Goal: Book appointment/travel/reservation

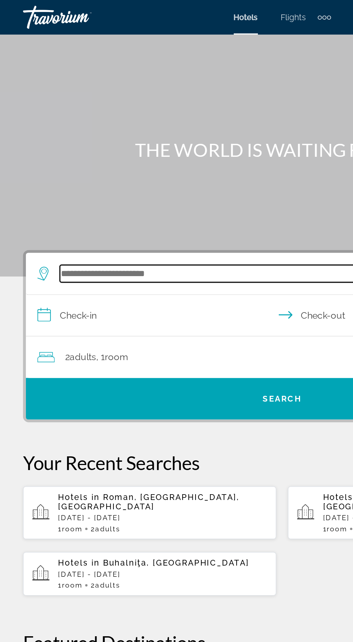
click at [97, 168] on input "Search widget" at bounding box center [178, 171] width 282 height 11
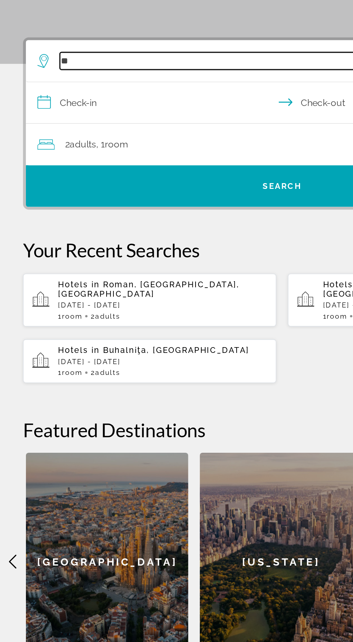
click at [54, 168] on input "**" at bounding box center [178, 171] width 282 height 11
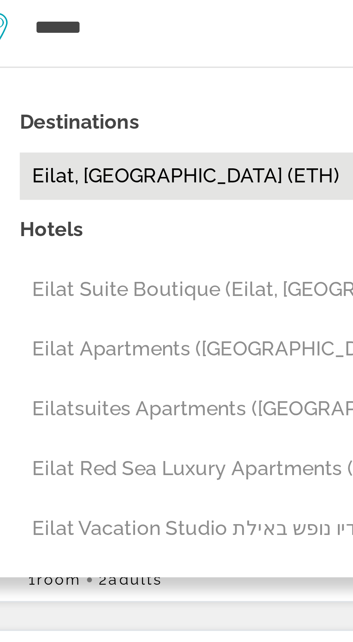
click at [53, 214] on button "Eilat, Israel (ETH)" at bounding box center [182, 214] width 296 height 14
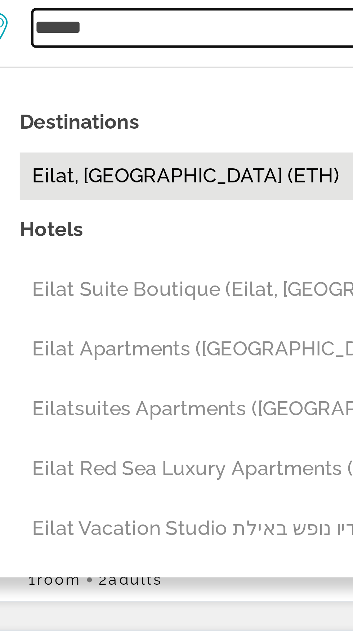
type input "**********"
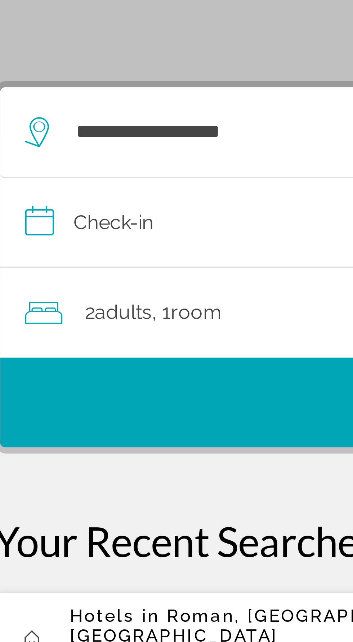
click at [29, 198] on input "**********" at bounding box center [178, 199] width 324 height 28
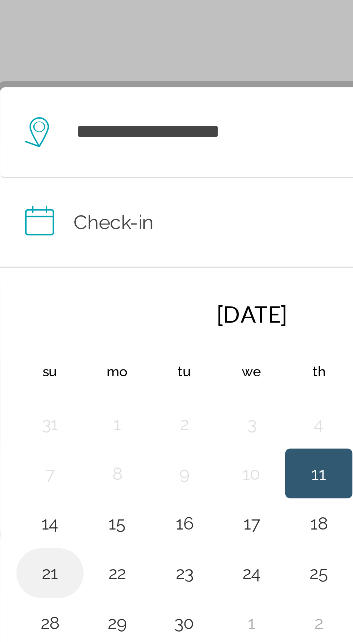
click at [32, 300] on button "21" at bounding box center [31, 299] width 12 height 10
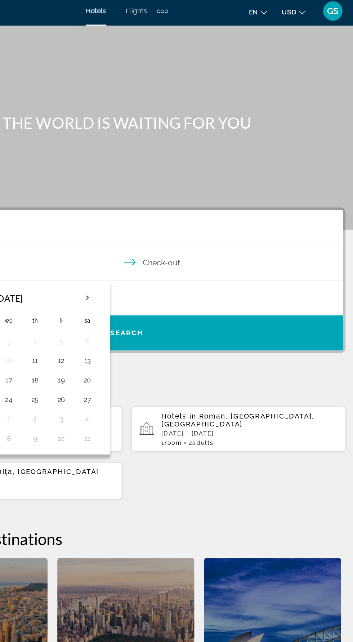
click at [231, 201] on input "**********" at bounding box center [178, 199] width 324 height 28
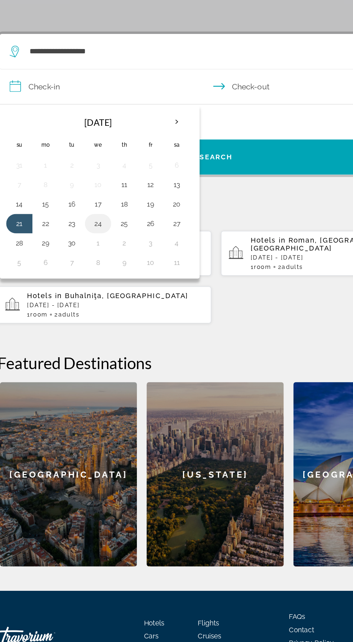
click at [92, 297] on button "24" at bounding box center [89, 299] width 12 height 10
type input "**********"
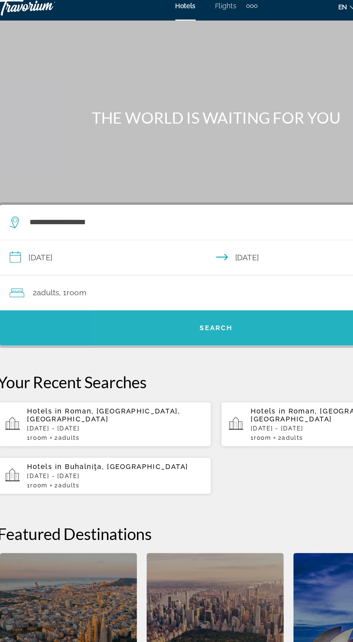
click at [185, 247] on span "Search" at bounding box center [176, 250] width 25 height 6
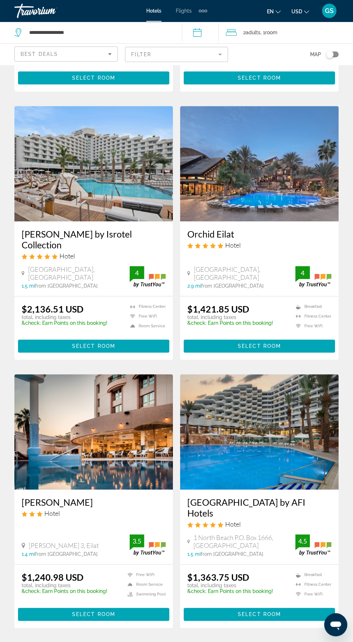
scroll to position [1027, 0]
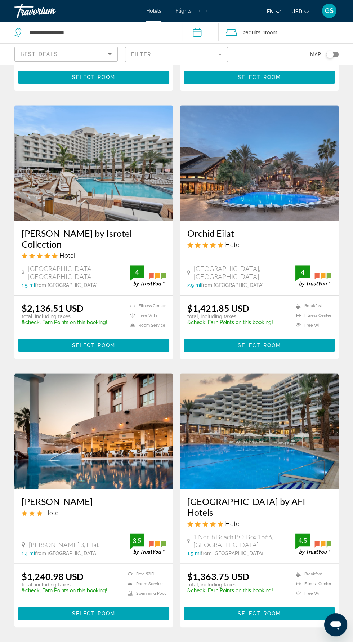
click at [176, 642] on span "2" at bounding box center [177, 649] width 4 height 8
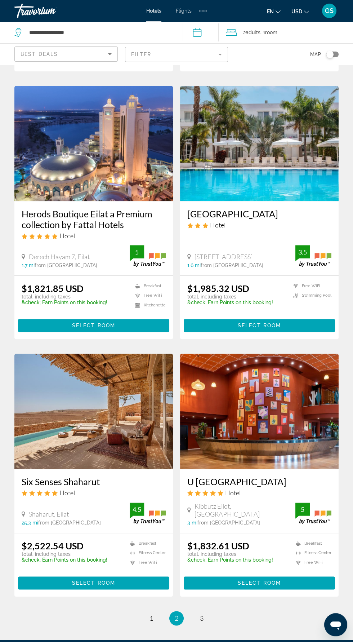
scroll to position [1079, 0]
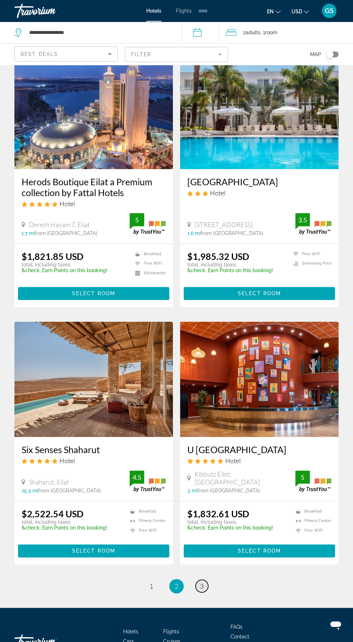
click at [202, 584] on span "3" at bounding box center [202, 586] width 4 height 8
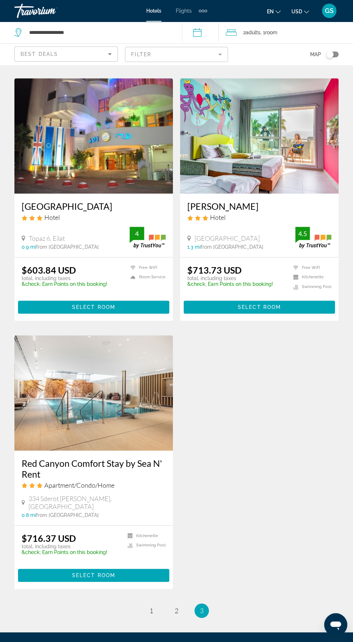
scroll to position [793, 0]
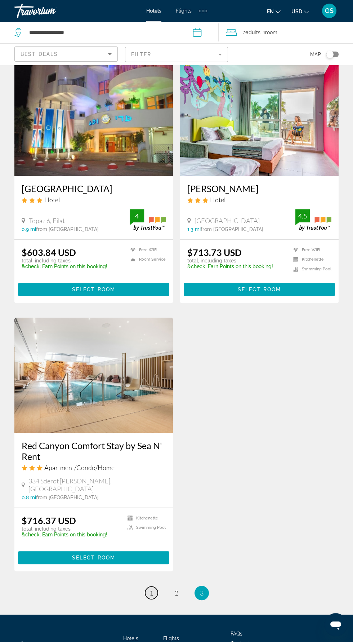
click at [151, 589] on span "1" at bounding box center [152, 593] width 4 height 8
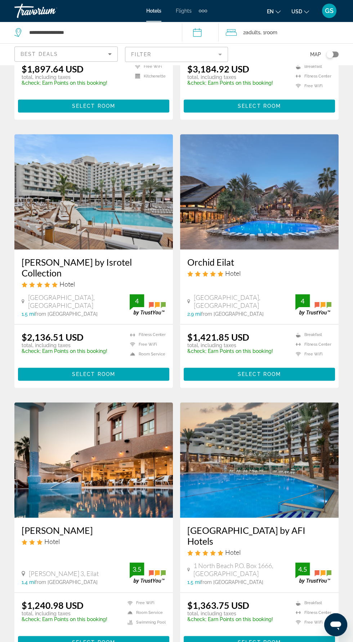
scroll to position [1065, 0]
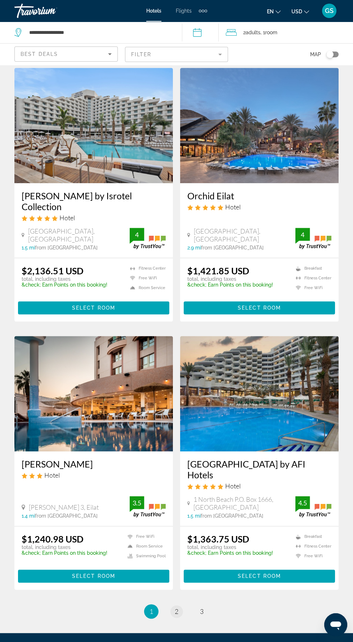
click at [176, 607] on span "2" at bounding box center [177, 611] width 4 height 8
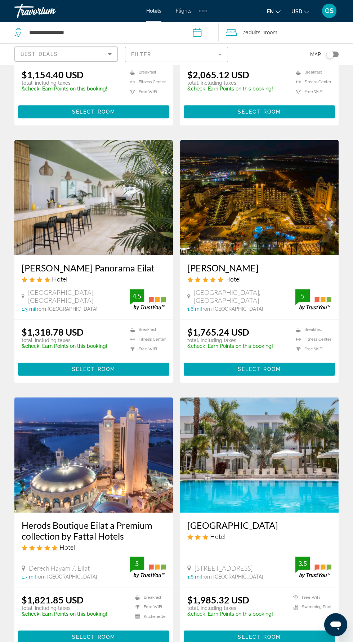
scroll to position [795, 0]
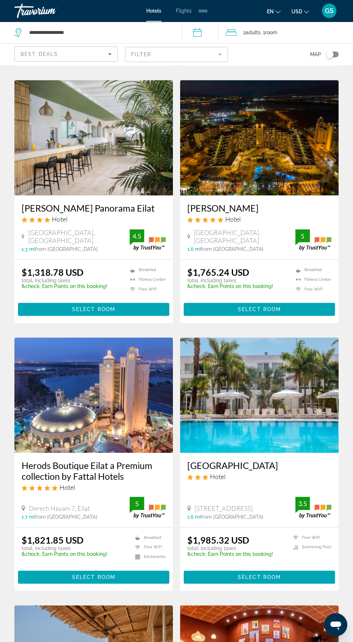
click at [96, 431] on img "Main content" at bounding box center [93, 394] width 159 height 115
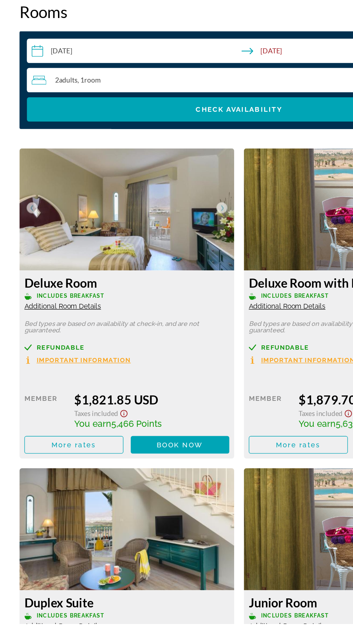
scroll to position [971, 0]
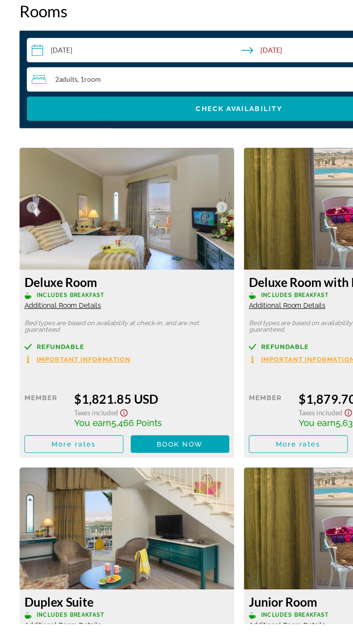
click at [81, 448] on span "Important Information" at bounding box center [62, 446] width 70 height 5
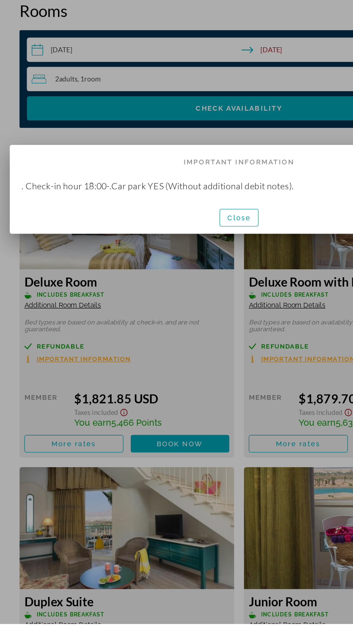
scroll to position [0, 0]
click at [141, 470] on div at bounding box center [176, 321] width 353 height 642
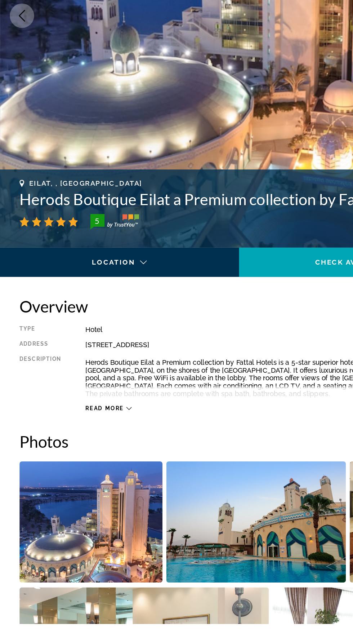
scroll to position [971, 0]
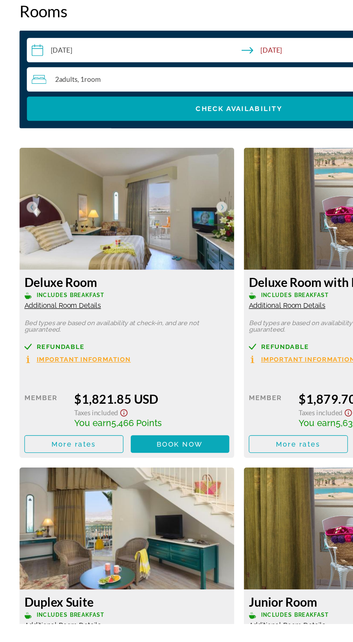
click at [128, 511] on span "Book now" at bounding box center [133, 509] width 34 height 6
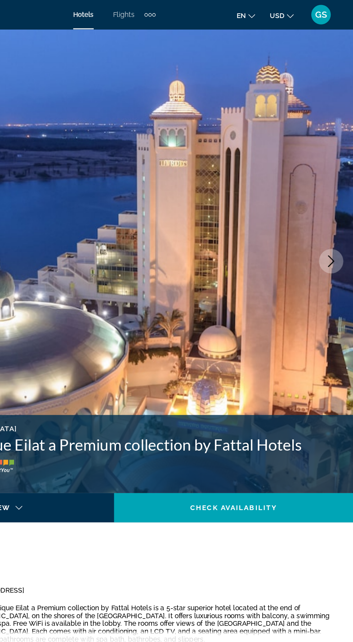
click at [297, 13] on span "USD" at bounding box center [297, 12] width 11 height 6
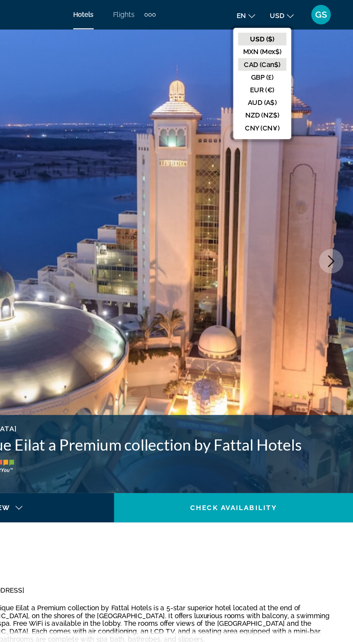
click at [295, 45] on button "CAD (Can$)" at bounding box center [286, 47] width 36 height 9
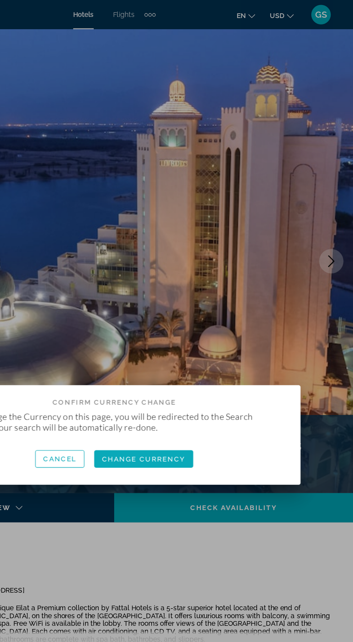
click at [207, 340] on span "Change Currency" at bounding box center [199, 339] width 62 height 6
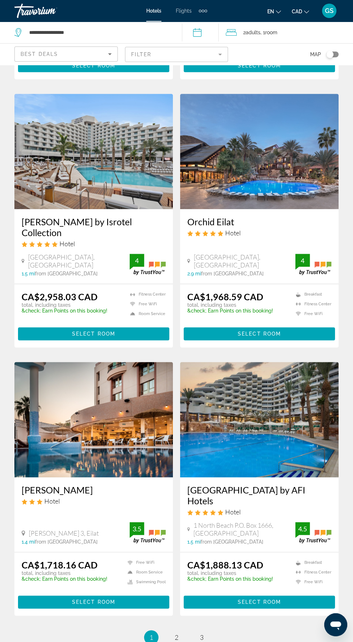
scroll to position [1065, 0]
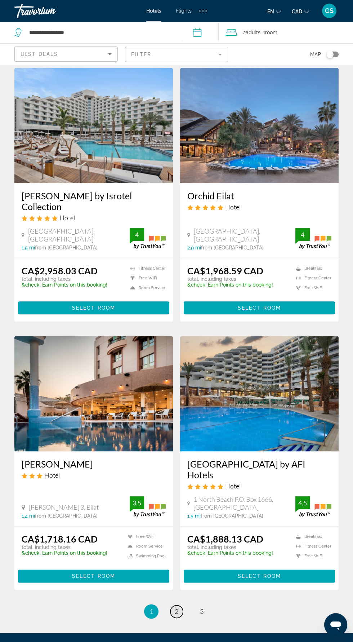
click at [175, 607] on span "2" at bounding box center [177, 611] width 4 height 8
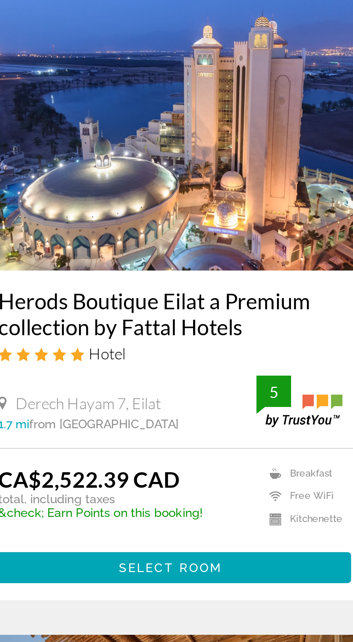
scroll to position [898, 0]
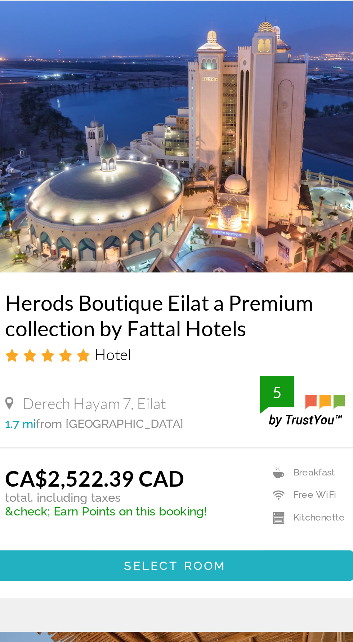
click at [92, 472] on span "Select Room" at bounding box center [93, 475] width 43 height 6
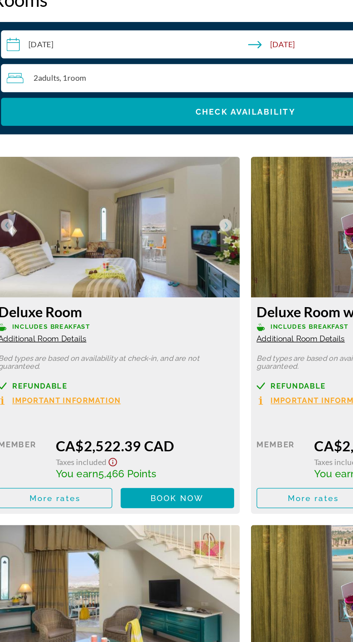
scroll to position [963, 0]
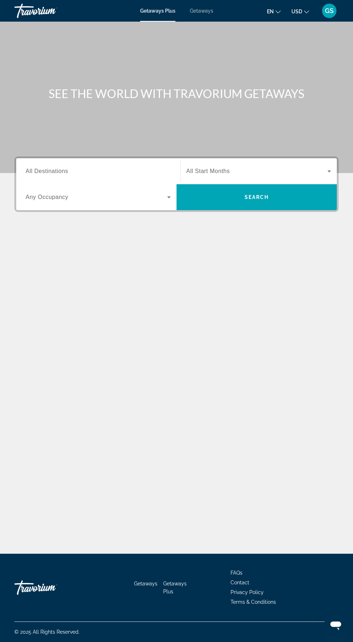
click at [199, 10] on span "Getaways" at bounding box center [201, 11] width 23 height 6
click at [77, 169] on input "Destination All Destinations" at bounding box center [98, 171] width 145 height 9
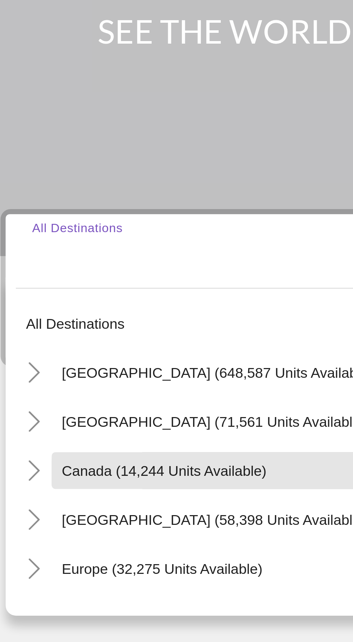
scroll to position [48, 0]
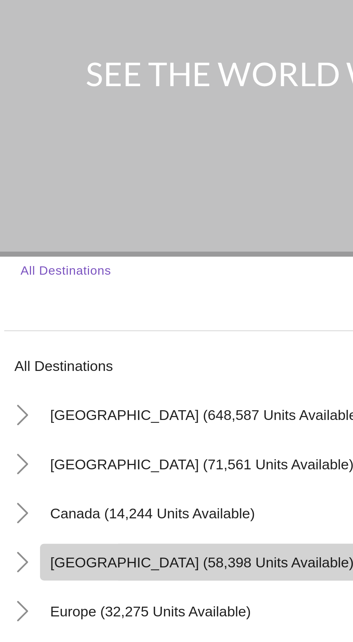
click at [86, 263] on span "Caribbean & Atlantic Islands (58,398 units available)" at bounding box center [89, 266] width 107 height 6
type input "**********"
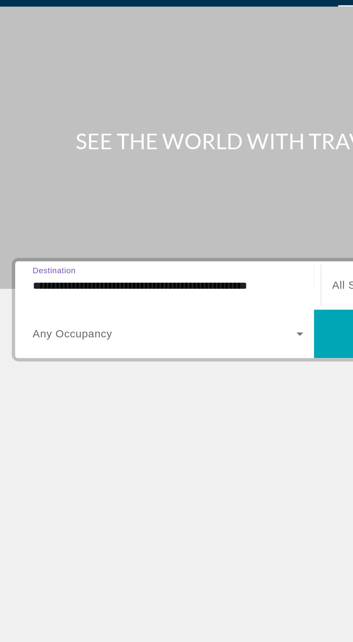
click at [169, 196] on icon "Search widget" at bounding box center [169, 197] width 4 height 2
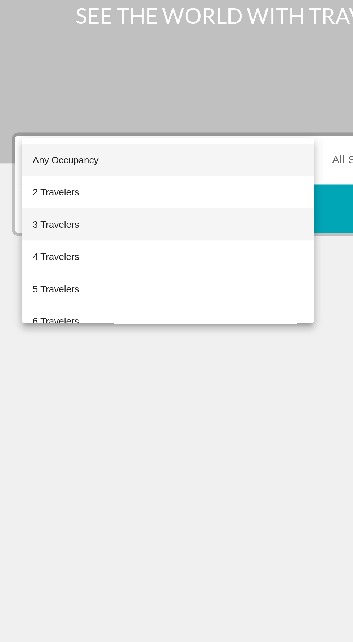
click at [51, 204] on mat-option "3 Travelers" at bounding box center [98, 205] width 157 height 17
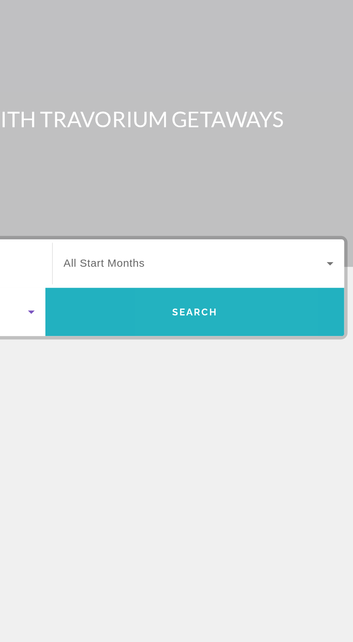
click at [261, 194] on span "Search" at bounding box center [257, 197] width 25 height 6
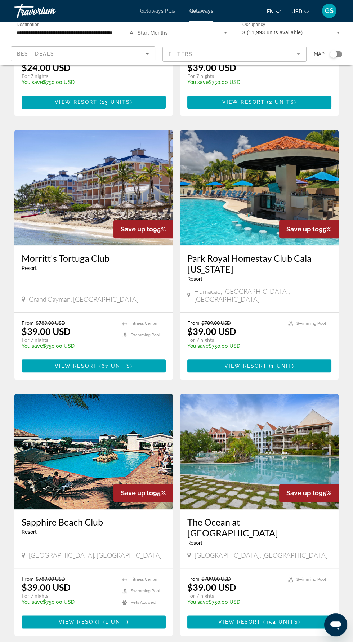
scroll to position [994, 0]
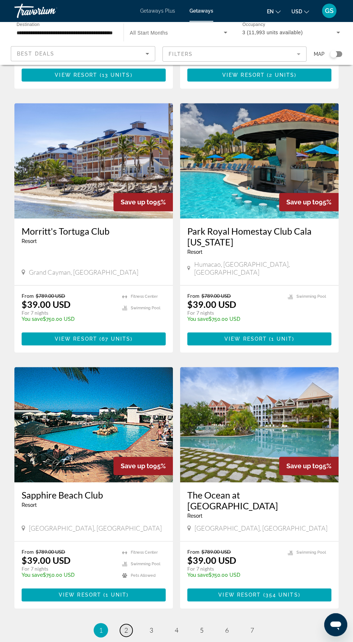
click at [126, 626] on span "2" at bounding box center [126, 630] width 4 height 8
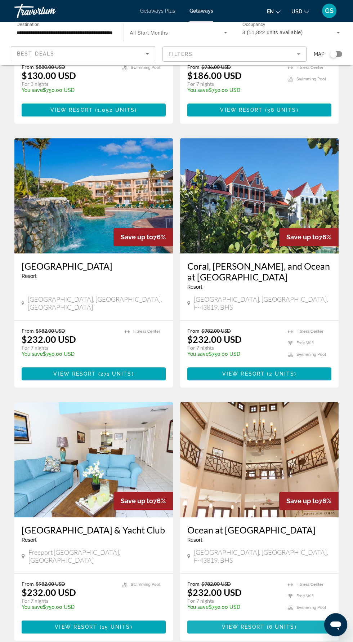
scroll to position [994, 0]
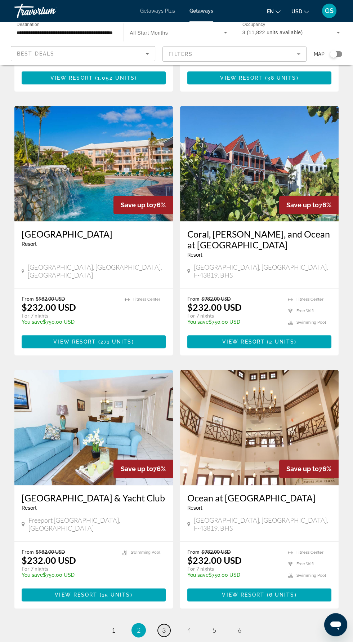
click at [168, 624] on link "page 3" at bounding box center [164, 630] width 13 height 13
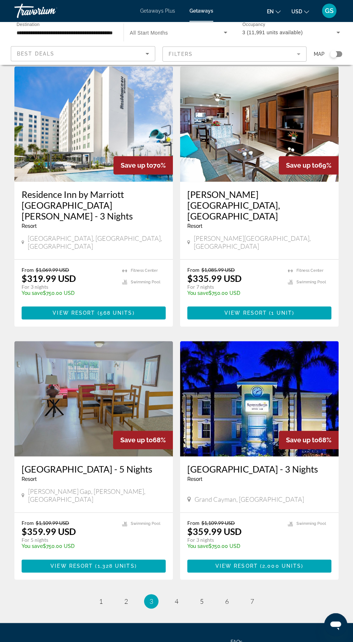
scroll to position [1037, 0]
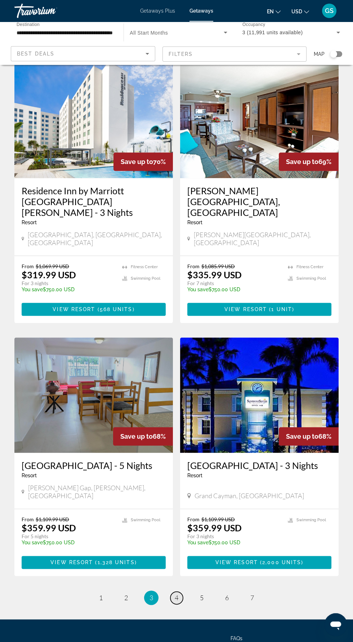
click at [177, 591] on link "page 4" at bounding box center [176, 597] width 13 height 13
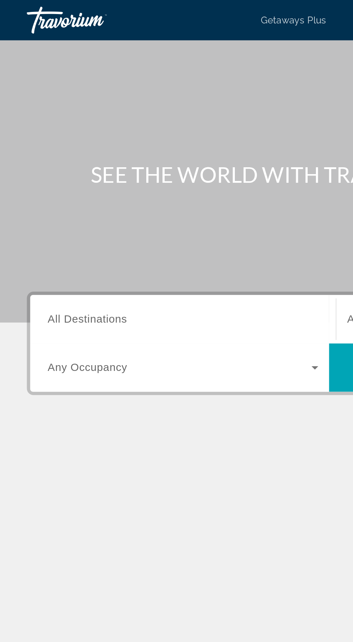
click at [76, 168] on input "Destination All Destinations" at bounding box center [98, 171] width 145 height 9
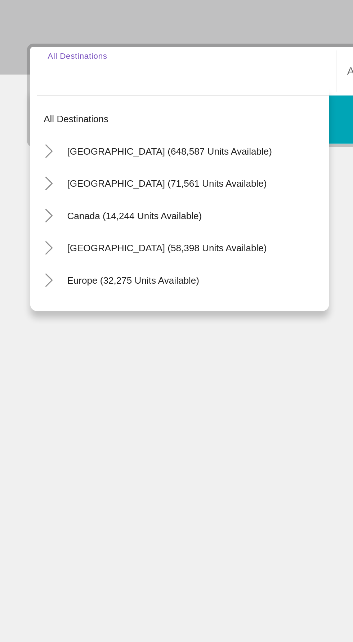
click at [32, 169] on input "Destination All Destinations" at bounding box center [98, 171] width 145 height 9
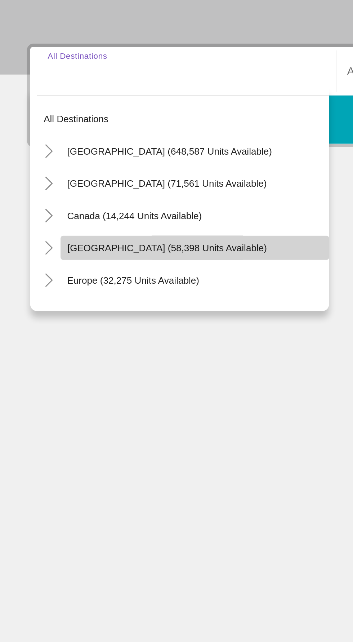
click at [135, 266] on span "[GEOGRAPHIC_DATA] (58,398 units available)" at bounding box center [89, 266] width 107 height 6
type input "**********"
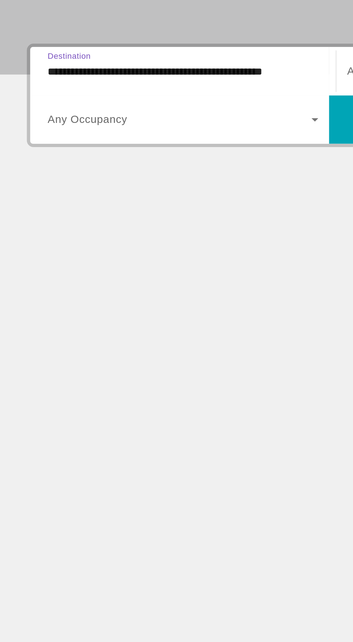
click at [169, 199] on icon "Search widget" at bounding box center [169, 197] width 9 height 9
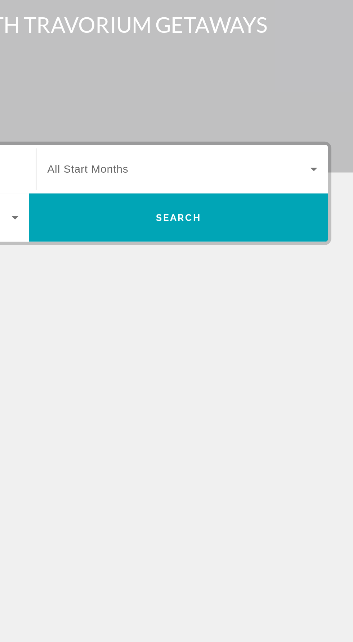
click at [329, 171] on icon "Search widget" at bounding box center [330, 171] width 4 height 2
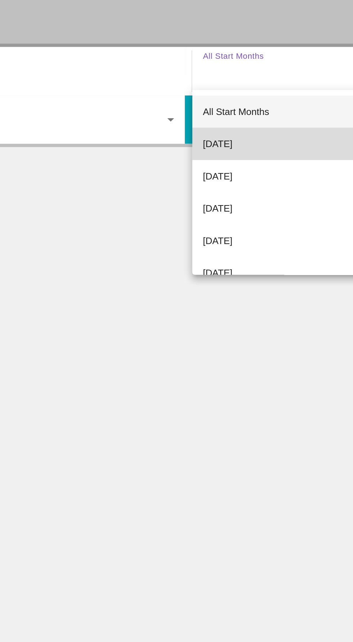
click at [202, 211] on span "[DATE]" at bounding box center [194, 210] width 16 height 9
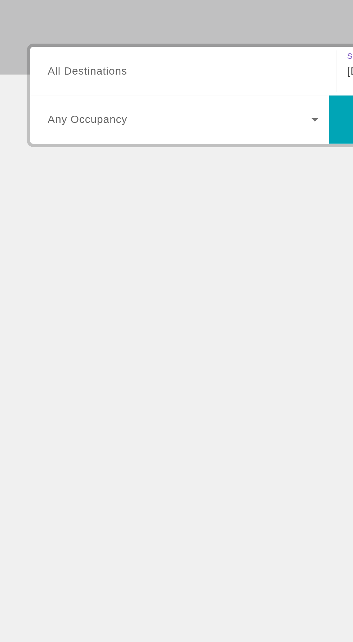
click at [169, 197] on icon "Search widget" at bounding box center [169, 197] width 4 height 2
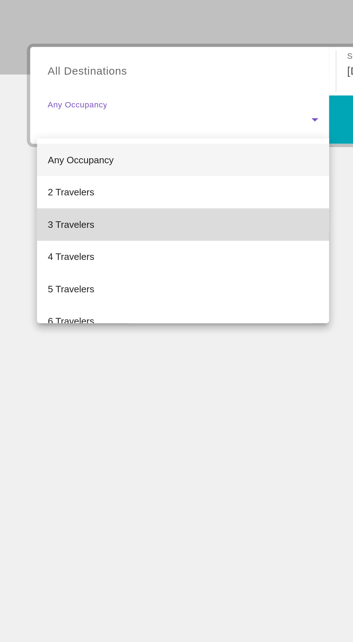
click at [68, 254] on mat-option "3 Travelers" at bounding box center [98, 253] width 157 height 17
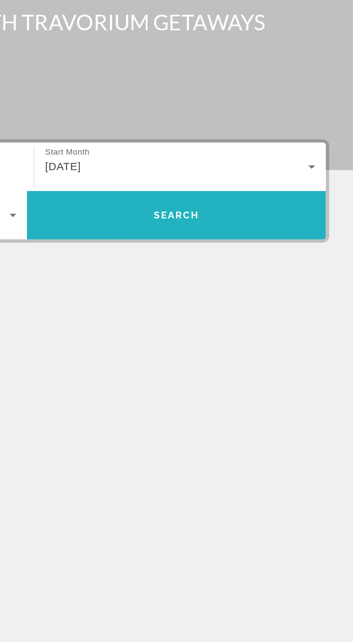
click at [268, 197] on span "Search" at bounding box center [257, 197] width 25 height 6
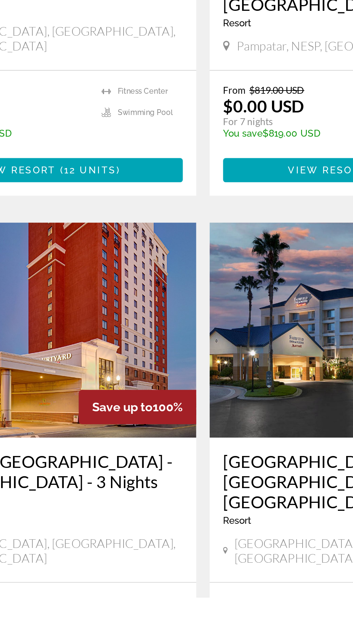
scroll to position [1189, 0]
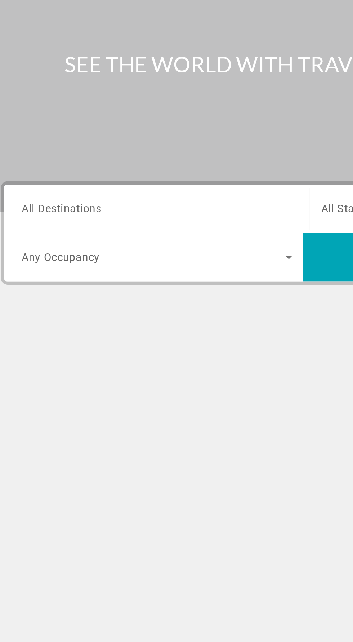
click at [169, 197] on icon "Search widget" at bounding box center [169, 197] width 4 height 2
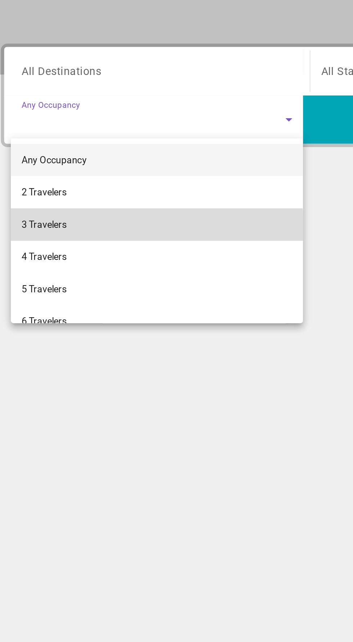
click at [68, 255] on mat-option "3 Travelers" at bounding box center [98, 253] width 157 height 17
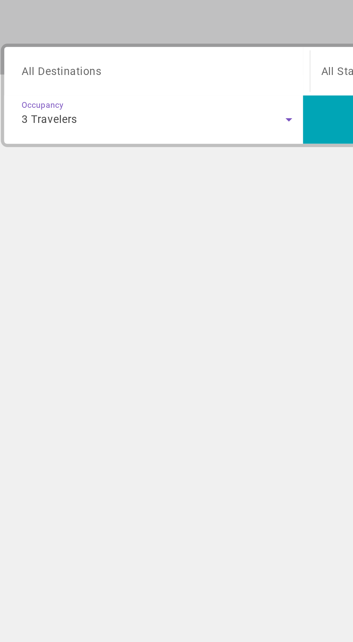
click at [76, 170] on input "Destination All Destinations" at bounding box center [98, 171] width 145 height 9
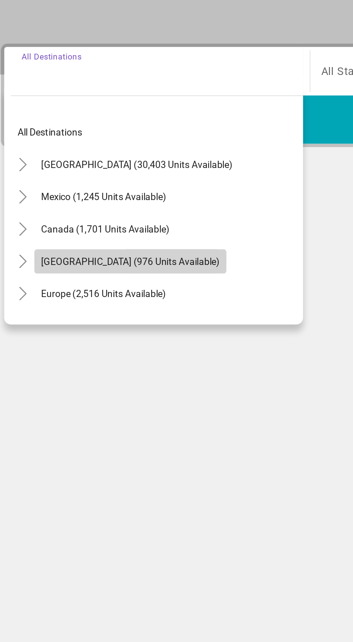
click at [132, 275] on span "Caribbean & Atlantic Islands (976 units available)" at bounding box center [84, 273] width 96 height 6
type input "**********"
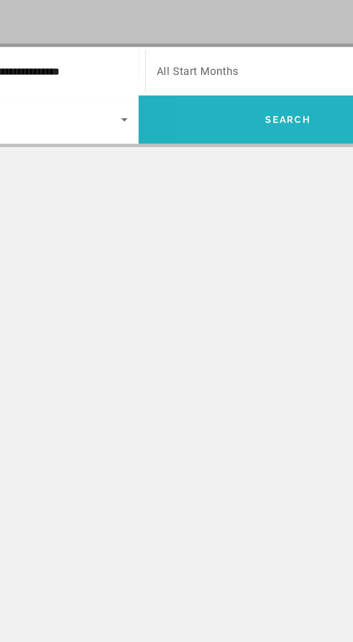
click at [243, 201] on span "Search widget" at bounding box center [257, 197] width 160 height 17
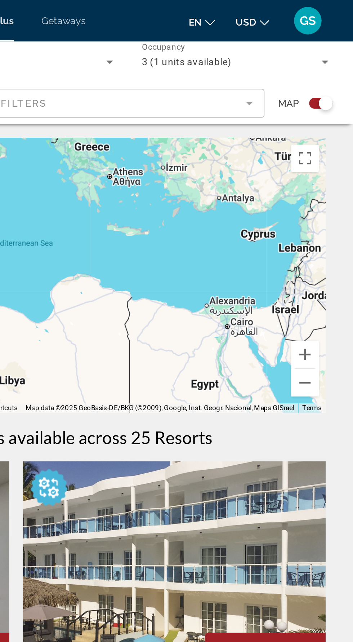
click at [322, 164] on div "Main content" at bounding box center [176, 144] width 324 height 144
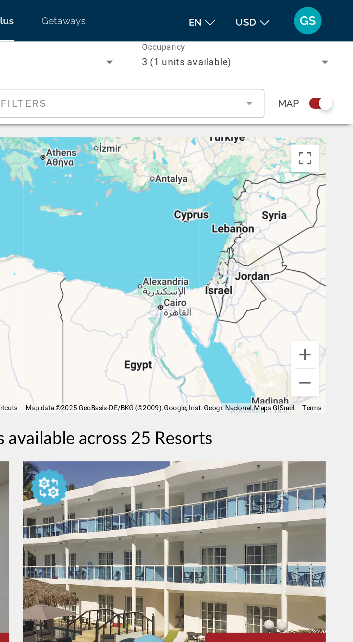
click at [289, 151] on div "Main content" at bounding box center [176, 144] width 324 height 144
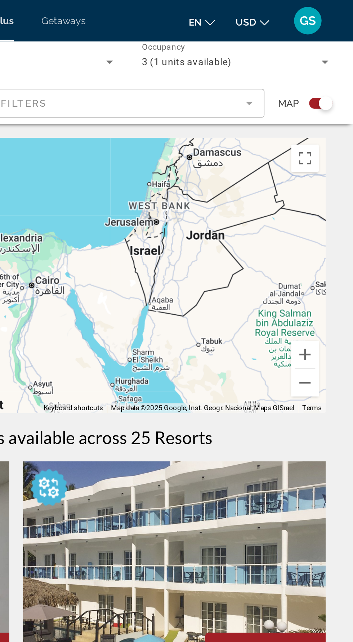
click at [251, 137] on div "Main content" at bounding box center [176, 144] width 324 height 144
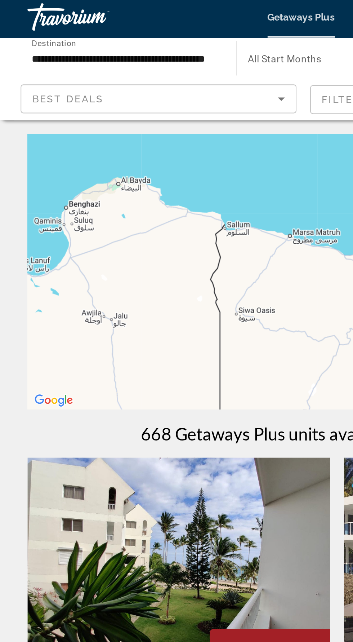
click at [147, 54] on icon "Sort by" at bounding box center [148, 54] width 4 height 2
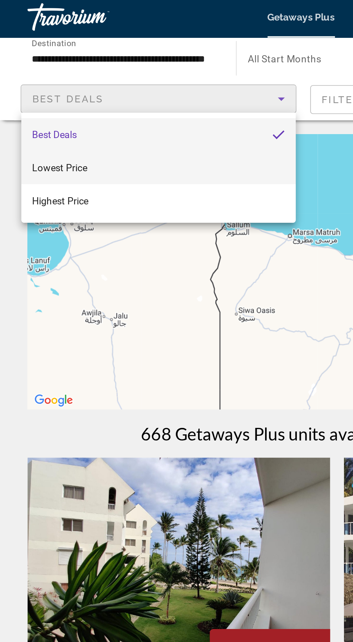
click at [53, 91] on mat-option "Lowest Price" at bounding box center [83, 89] width 144 height 17
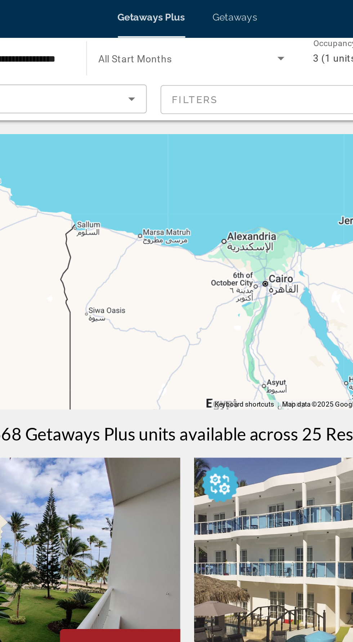
click at [225, 32] on icon "Search widget" at bounding box center [226, 33] width 4 height 2
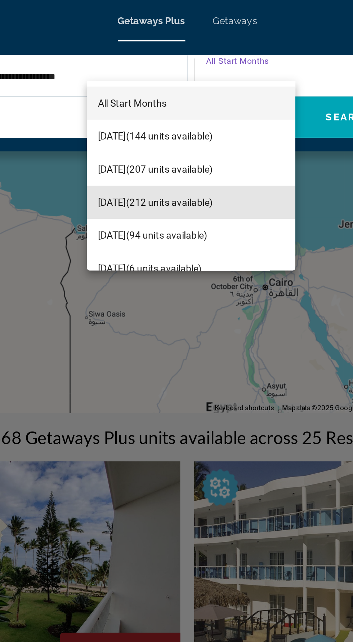
scroll to position [1, 0]
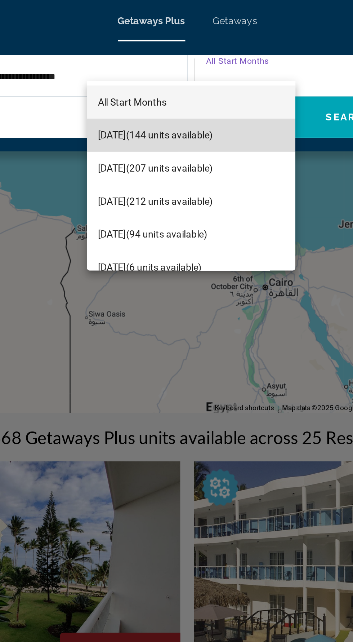
click at [190, 70] on span "September 2025 (144 units available)" at bounding box center [160, 70] width 60 height 9
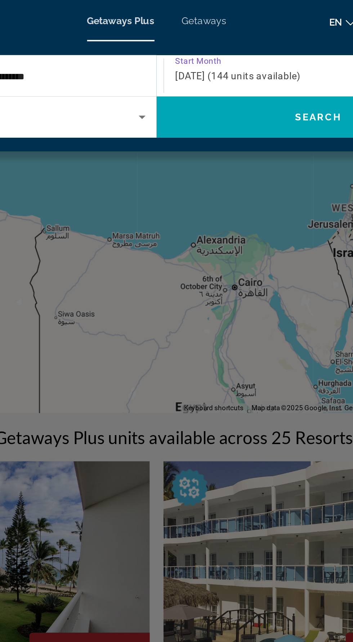
click at [207, 10] on span "Getaways" at bounding box center [201, 11] width 23 height 6
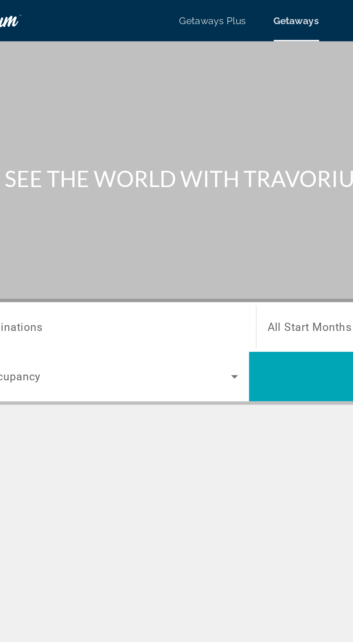
click at [169, 197] on icon "Search widget" at bounding box center [169, 197] width 4 height 2
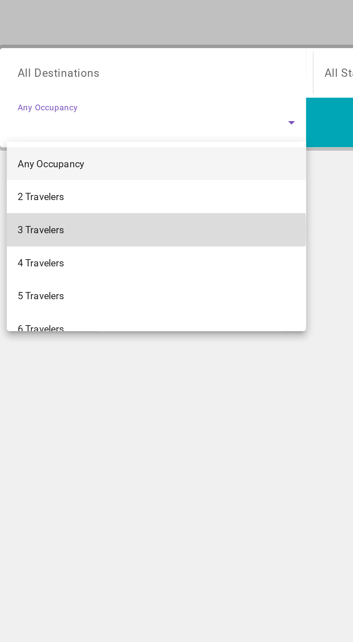
click at [67, 254] on mat-option "3 Travelers" at bounding box center [98, 253] width 157 height 17
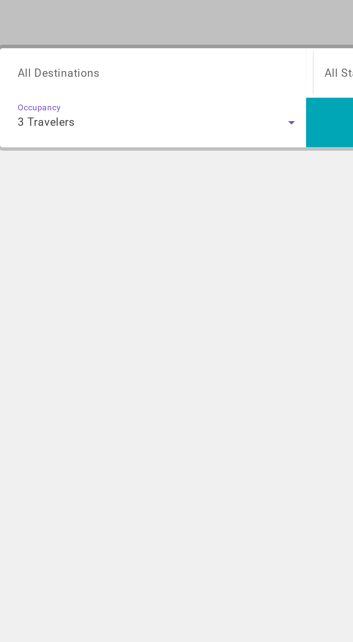
click at [121, 169] on input "Destination All Destinations" at bounding box center [98, 171] width 145 height 9
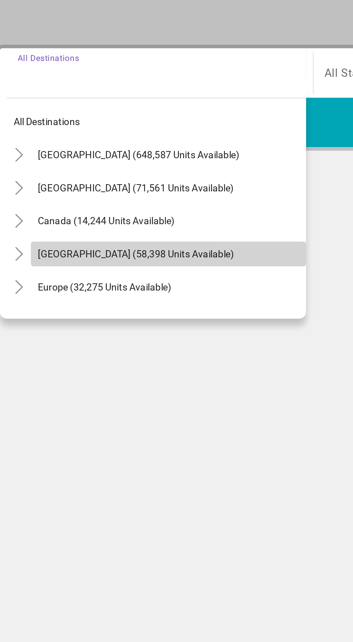
click at [139, 267] on span "Caribbean & Atlantic Islands (58,398 units available)" at bounding box center [87, 266] width 103 height 6
type input "**********"
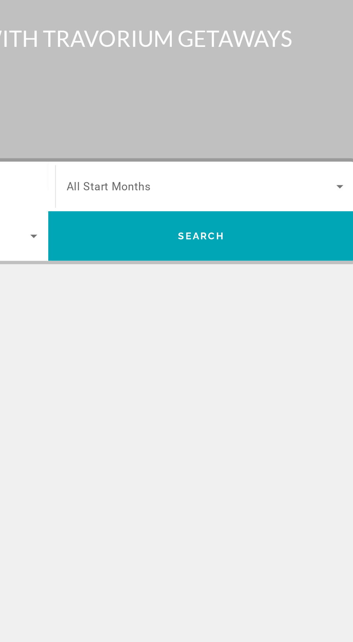
click at [328, 171] on icon "Search widget" at bounding box center [330, 171] width 4 height 2
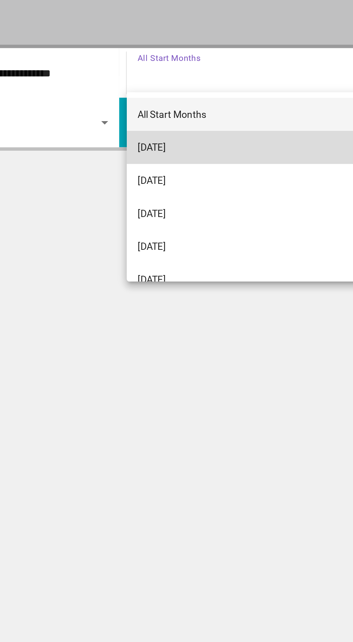
click at [201, 211] on span "September 2025" at bounding box center [193, 210] width 15 height 9
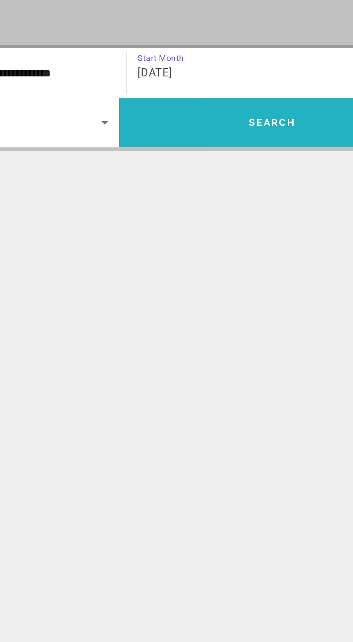
click at [255, 197] on span "Search" at bounding box center [257, 197] width 25 height 6
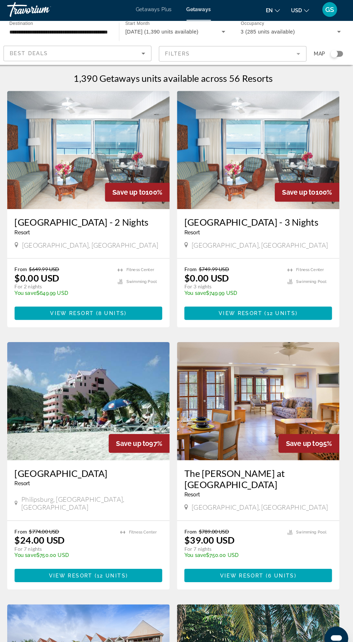
click at [306, 12] on icon "Change currency" at bounding box center [306, 11] width 5 height 5
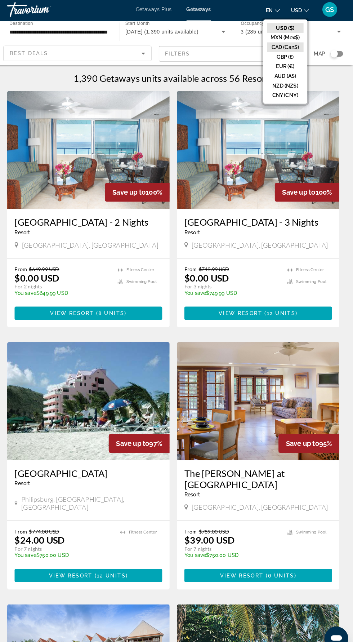
click at [295, 46] on button "CAD (Can$)" at bounding box center [286, 47] width 36 height 9
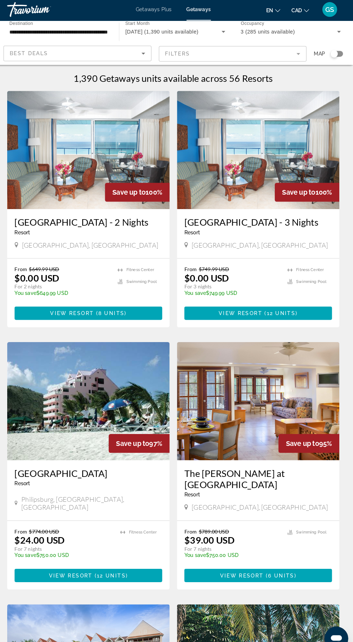
click at [332, 55] on div "Search widget" at bounding box center [333, 53] width 7 height 7
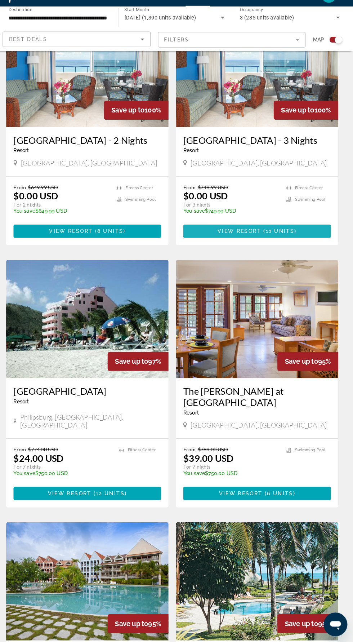
scroll to position [231, 0]
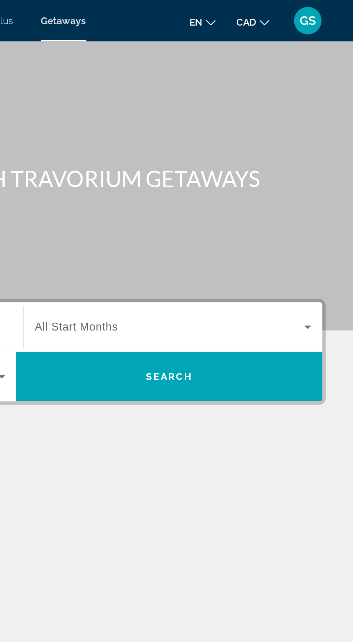
click at [265, 168] on span "Search widget" at bounding box center [256, 171] width 141 height 9
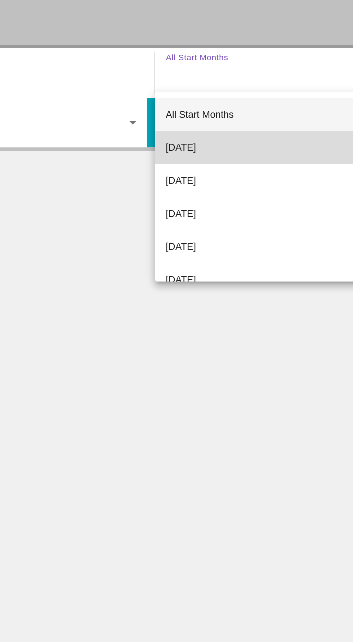
click at [231, 209] on mat-option "[DATE]" at bounding box center [259, 209] width 156 height 17
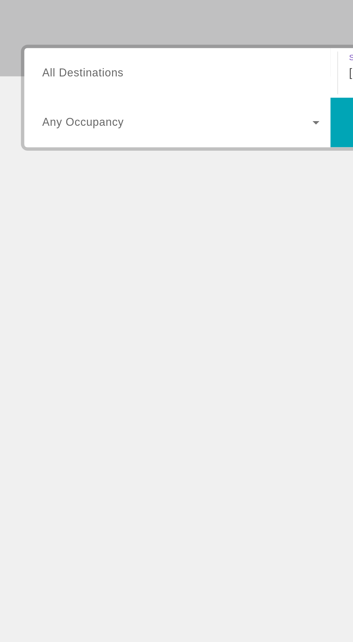
click at [85, 199] on span "Search widget" at bounding box center [97, 197] width 142 height 9
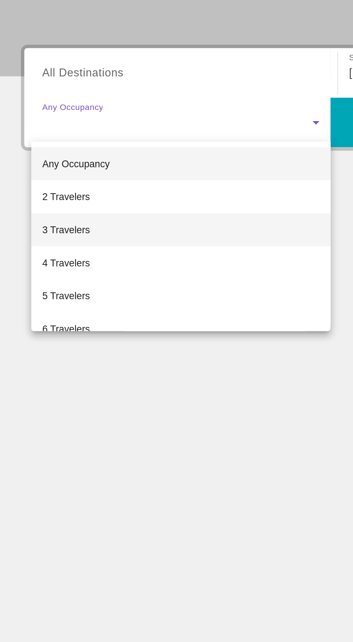
click at [55, 254] on mat-option "3 Travelers" at bounding box center [98, 253] width 157 height 17
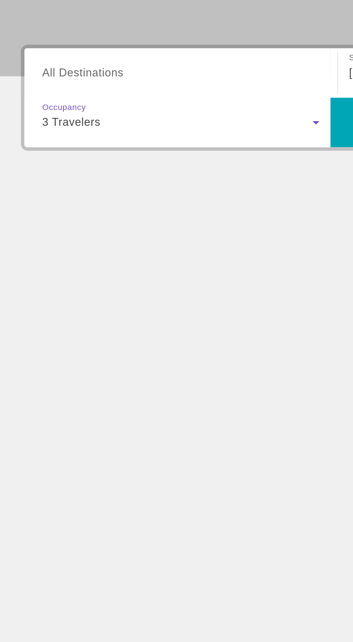
click at [47, 169] on span "All Destinations" at bounding box center [47, 171] width 43 height 6
click at [47, 169] on input "Destination All Destinations" at bounding box center [98, 171] width 145 height 9
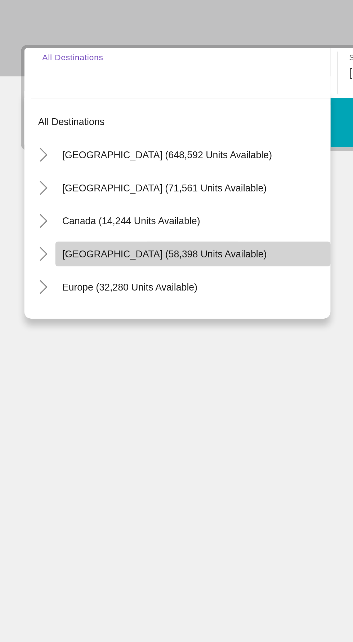
click at [139, 266] on span "[GEOGRAPHIC_DATA] (58,398 units available)" at bounding box center [89, 266] width 107 height 6
type input "**********"
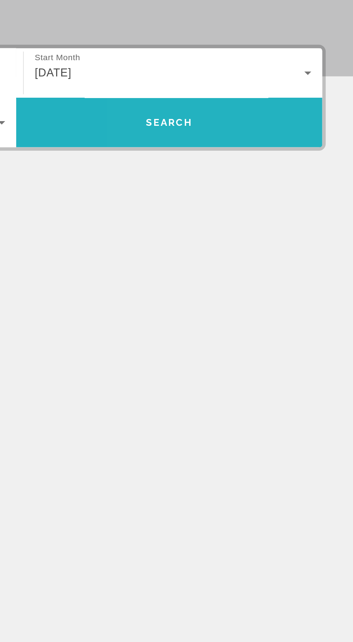
click at [282, 198] on span "Search widget" at bounding box center [257, 197] width 160 height 17
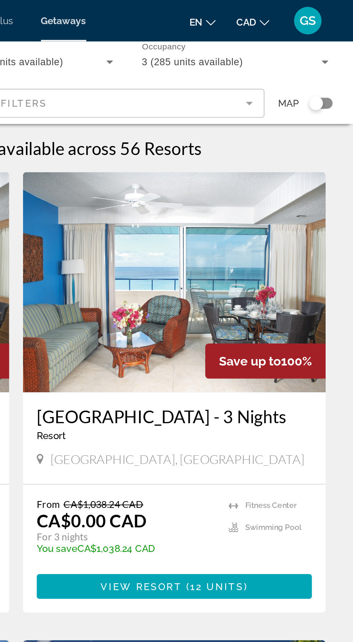
click at [342, 56] on div "Search widget" at bounding box center [334, 54] width 18 height 6
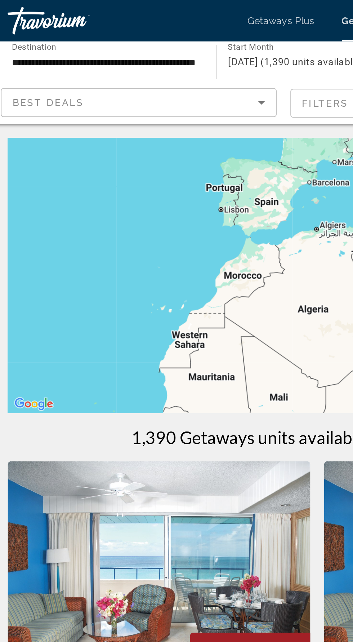
click at [147, 53] on icon "Sort by" at bounding box center [148, 54] width 4 height 2
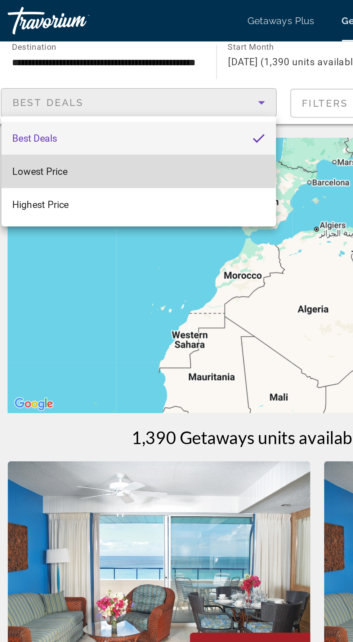
click at [68, 90] on mat-option "Lowest Price" at bounding box center [83, 89] width 144 height 17
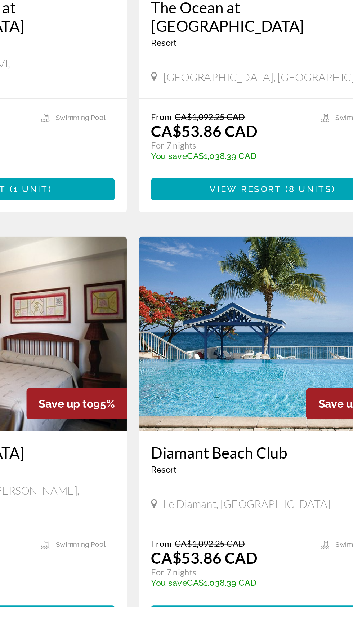
scroll to position [949, 0]
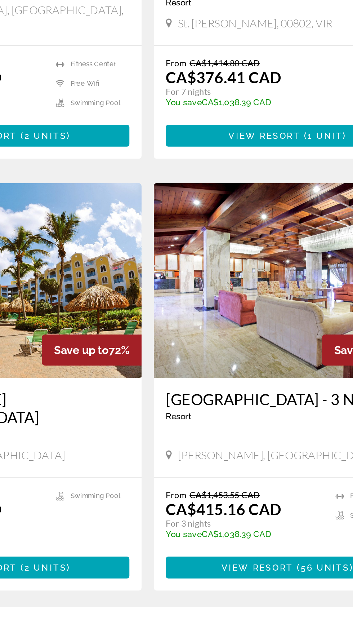
scroll to position [976, 0]
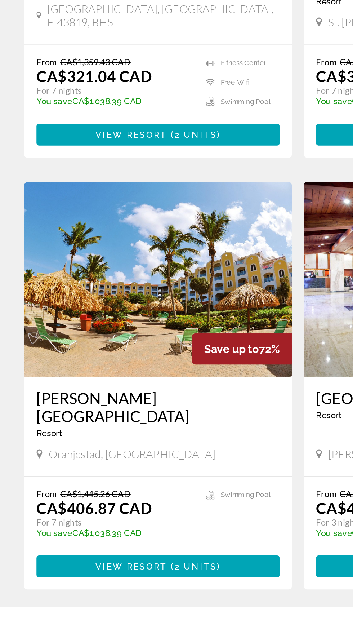
click at [176, 642] on span "3" at bounding box center [177, 654] width 4 height 8
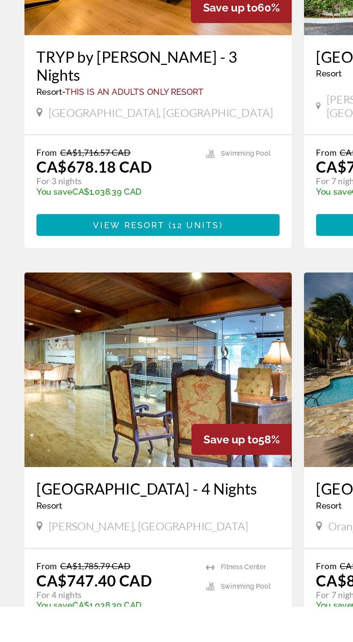
scroll to position [990, 0]
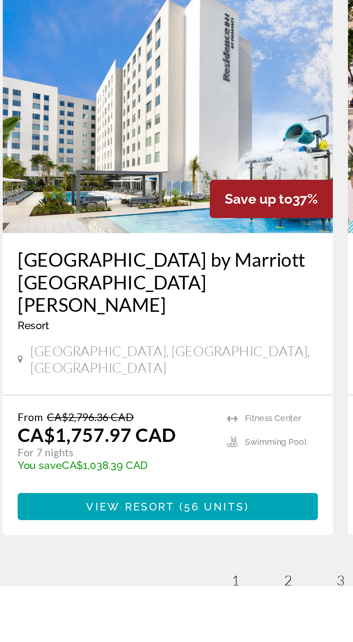
scroll to position [1037, 0]
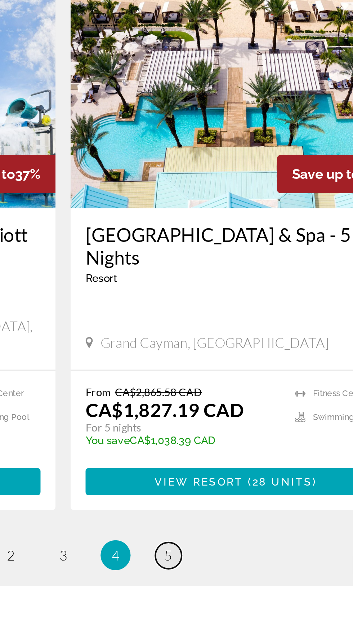
click at [227, 623] on span "5" at bounding box center [227, 627] width 4 height 8
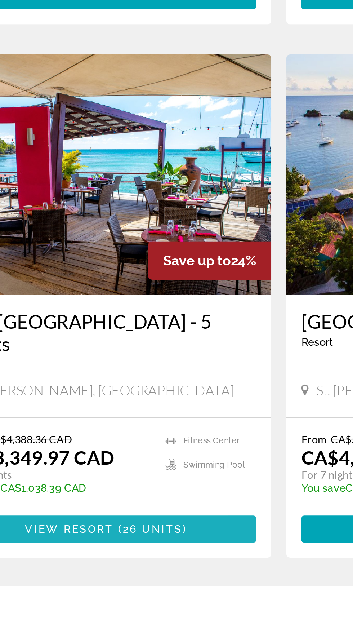
scroll to position [515, 0]
